Goal: Navigation & Orientation: Find specific page/section

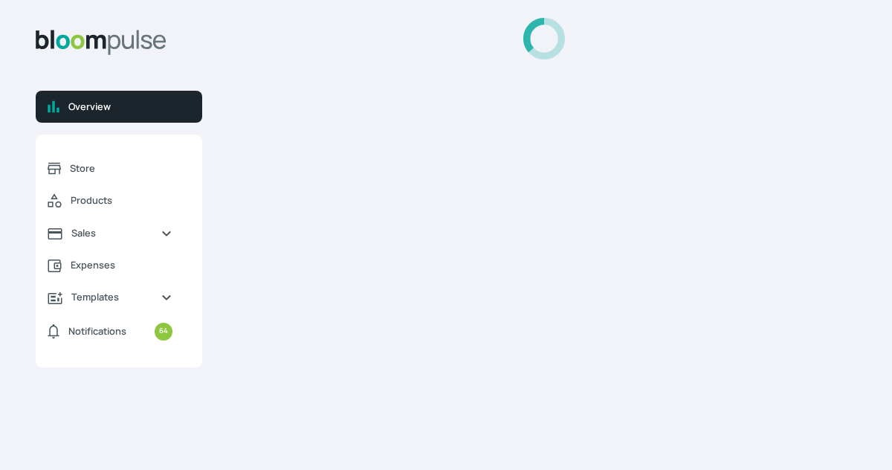
select select "2025"
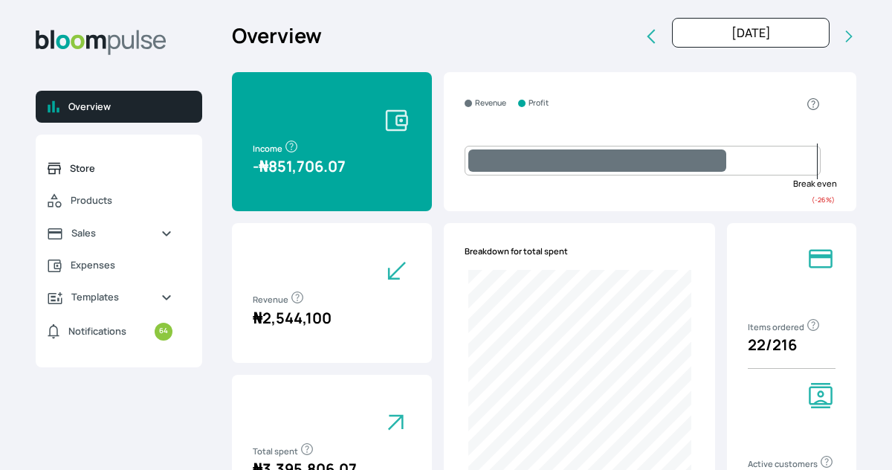
click at [103, 169] on span "Store" at bounding box center [121, 168] width 103 height 14
